Goal: Check status: Check status

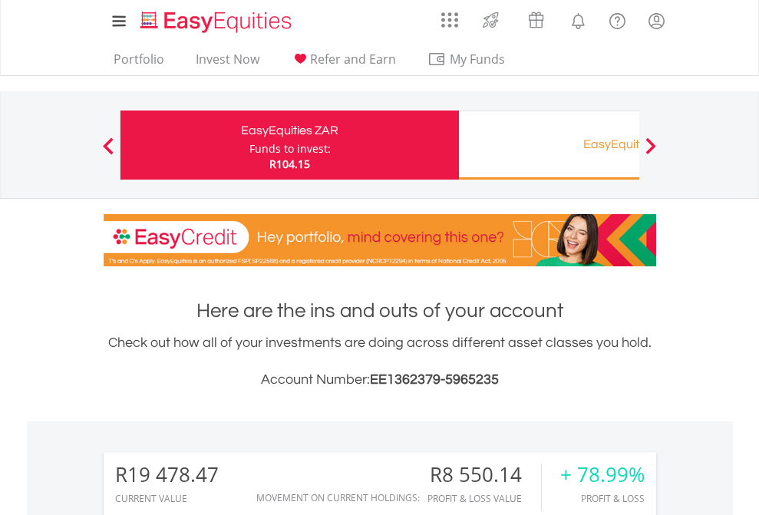
scroll to position [147, 241]
click at [249, 145] on div "Funds to invest:" at bounding box center [289, 148] width 81 height 15
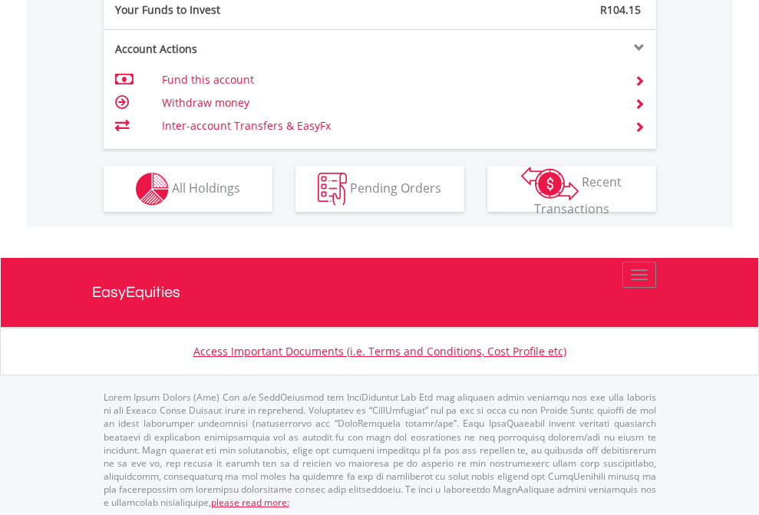
scroll to position [1533, 0]
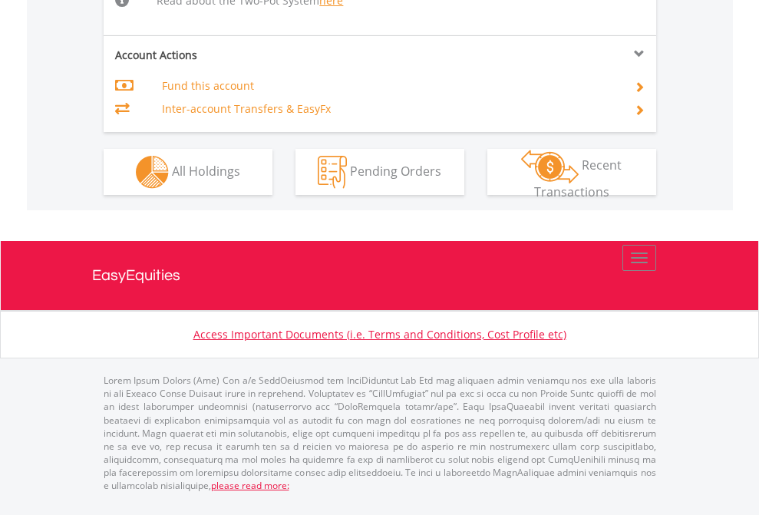
scroll to position [1592, 0]
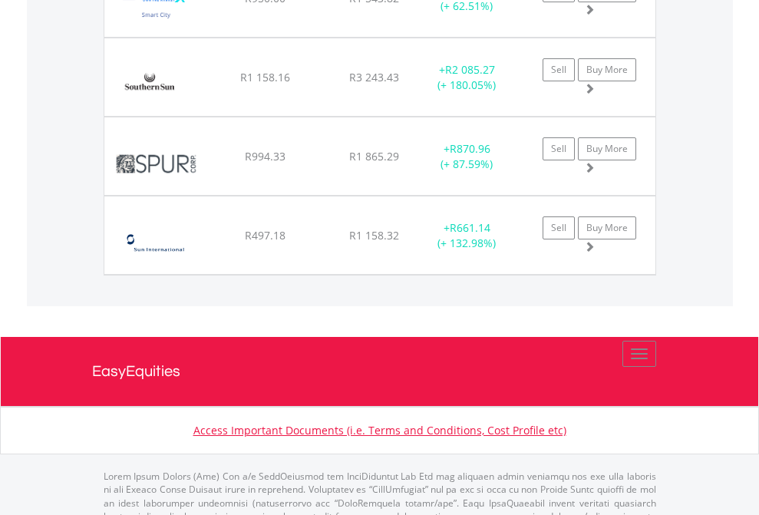
scroll to position [147, 241]
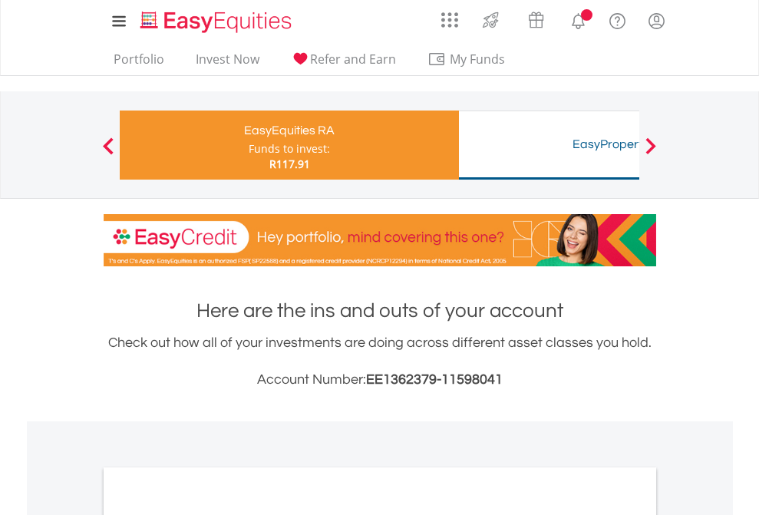
scroll to position [923, 0]
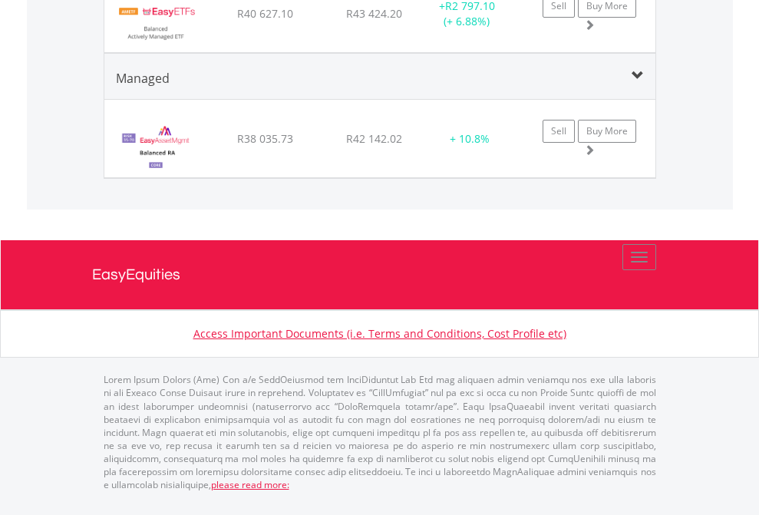
scroll to position [147, 241]
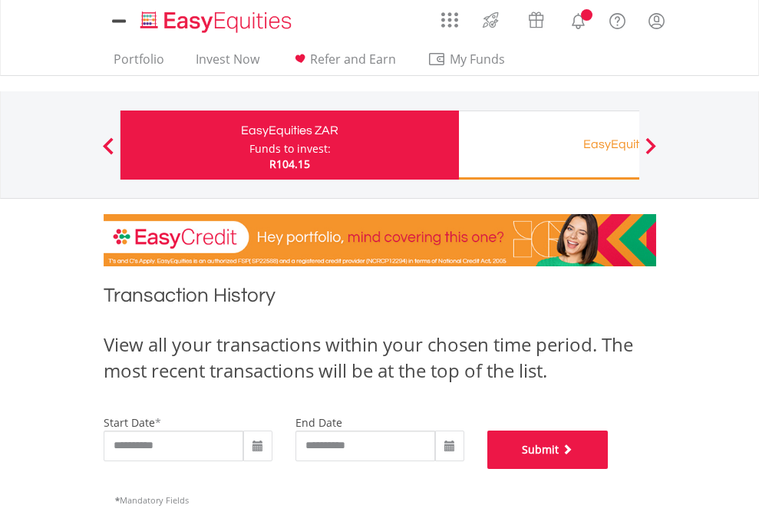
click at [609, 469] on button "Submit" at bounding box center [547, 450] width 121 height 38
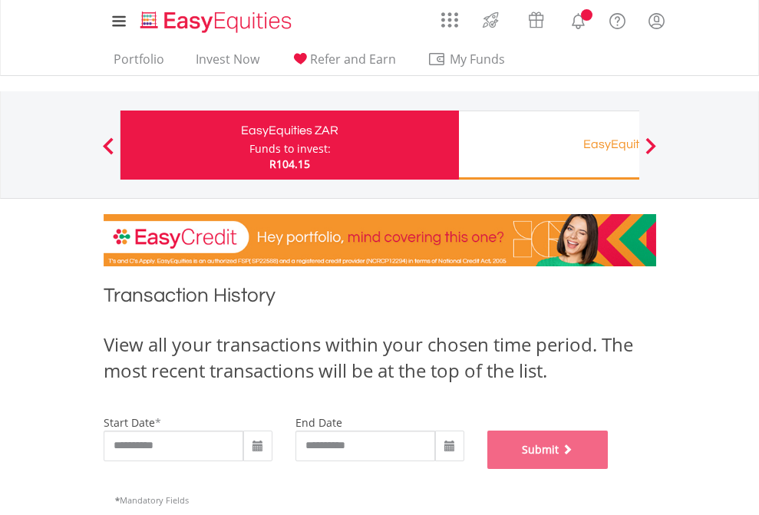
scroll to position [622, 0]
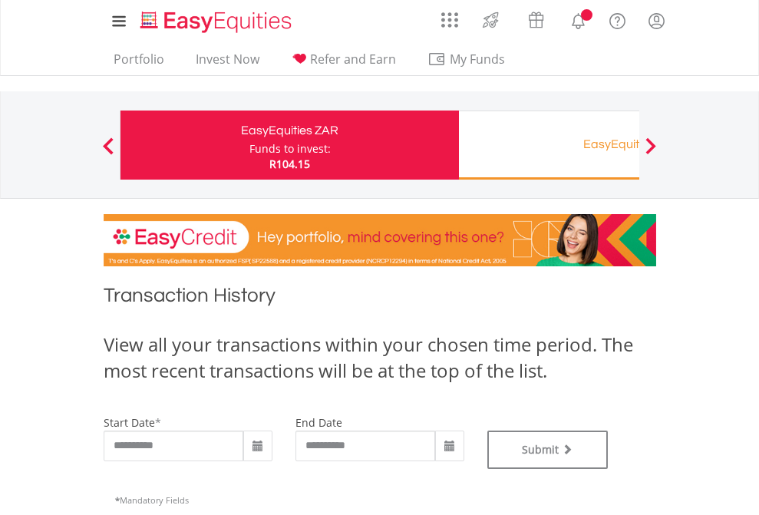
click at [549, 145] on div "EasyEquities RA" at bounding box center [628, 144] width 320 height 21
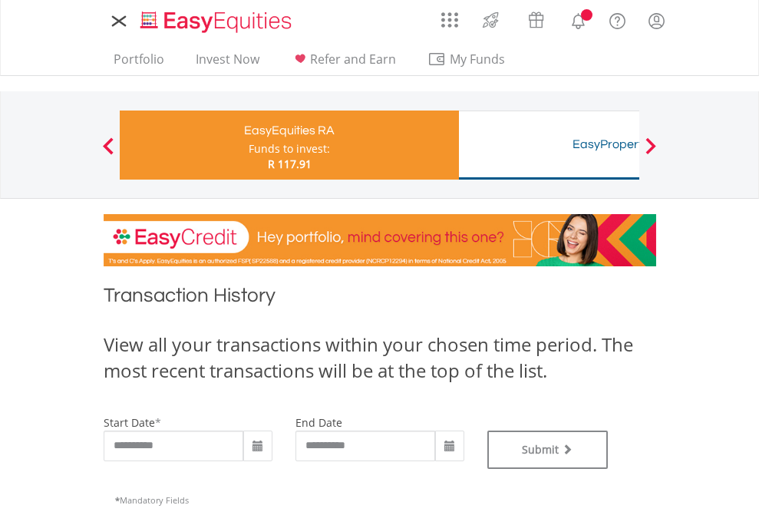
type input "**********"
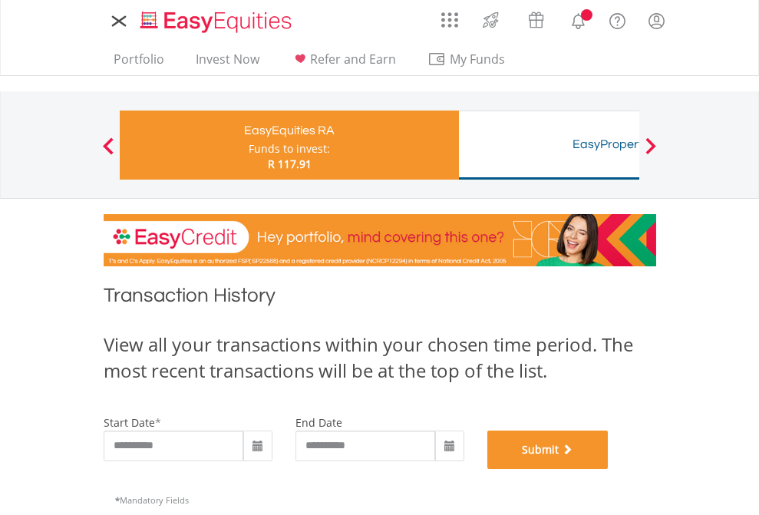
click at [609, 469] on button "Submit" at bounding box center [547, 450] width 121 height 38
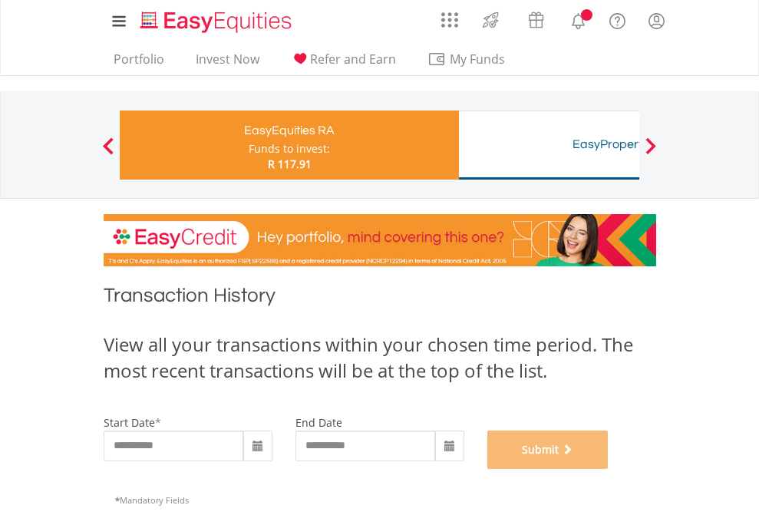
scroll to position [622, 0]
